Goal: Transaction & Acquisition: Download file/media

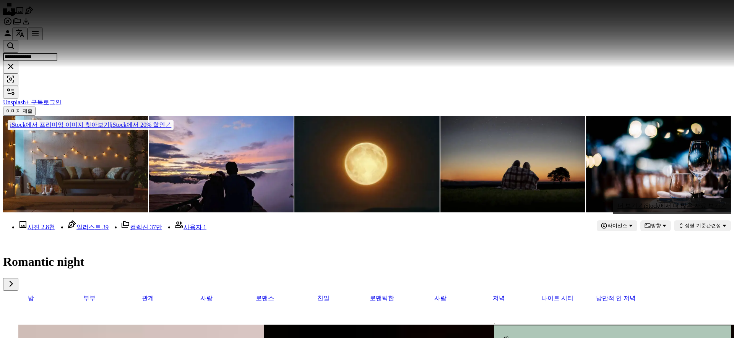
scroll to position [2202, 0]
